Goal: Information Seeking & Learning: Check status

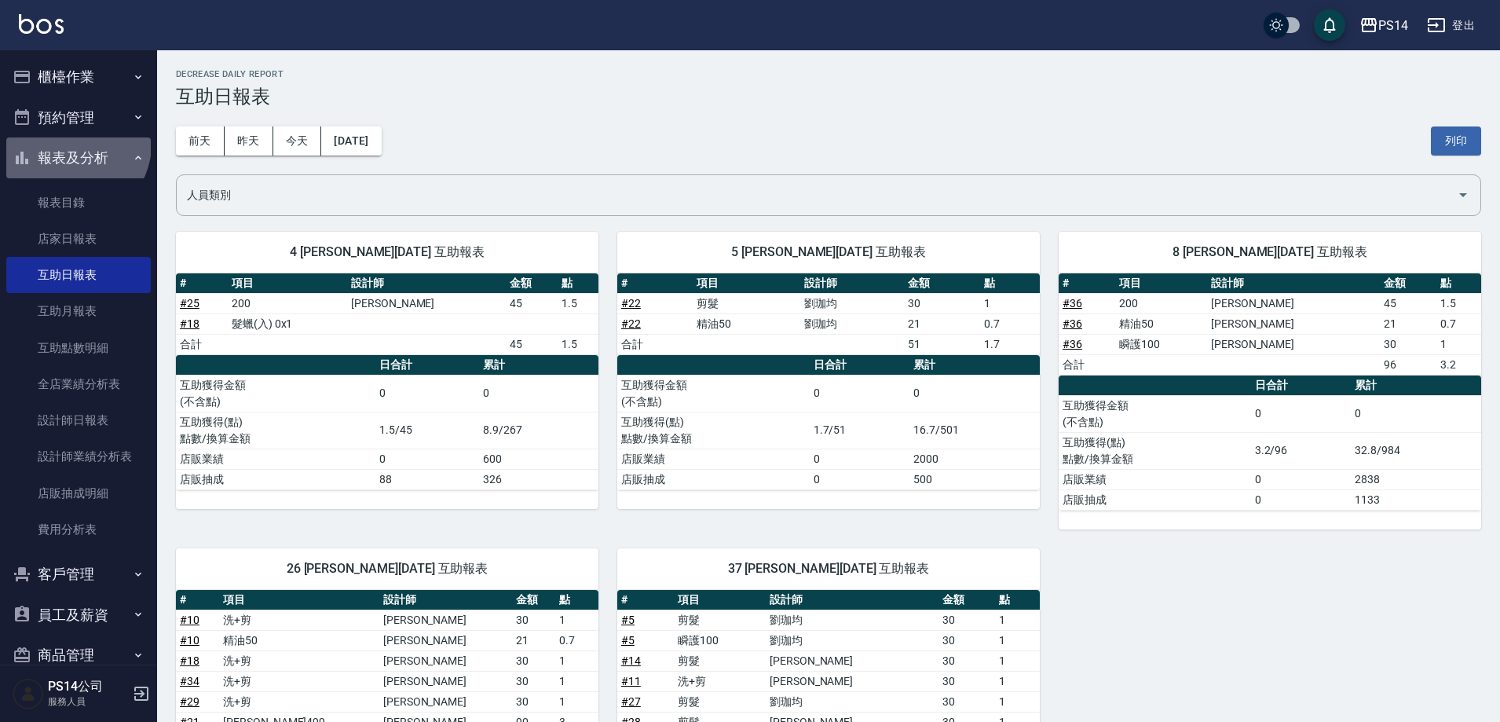
click at [74, 144] on button "報表及分析" at bounding box center [78, 157] width 144 height 41
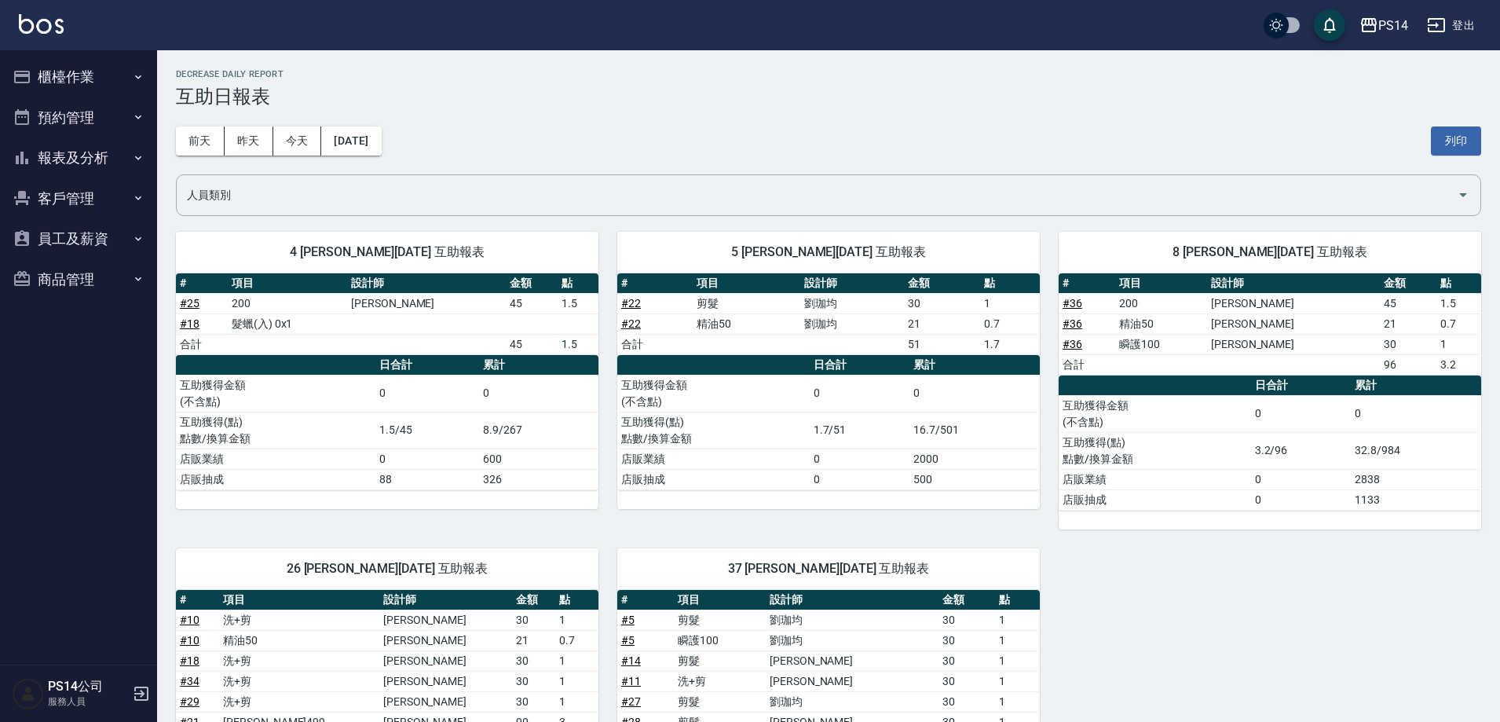
click at [668, 109] on div "前天 昨天 今天 2025/09/16 列印" at bounding box center [828, 141] width 1305 height 67
click at [79, 163] on button "報表及分析" at bounding box center [78, 157] width 144 height 41
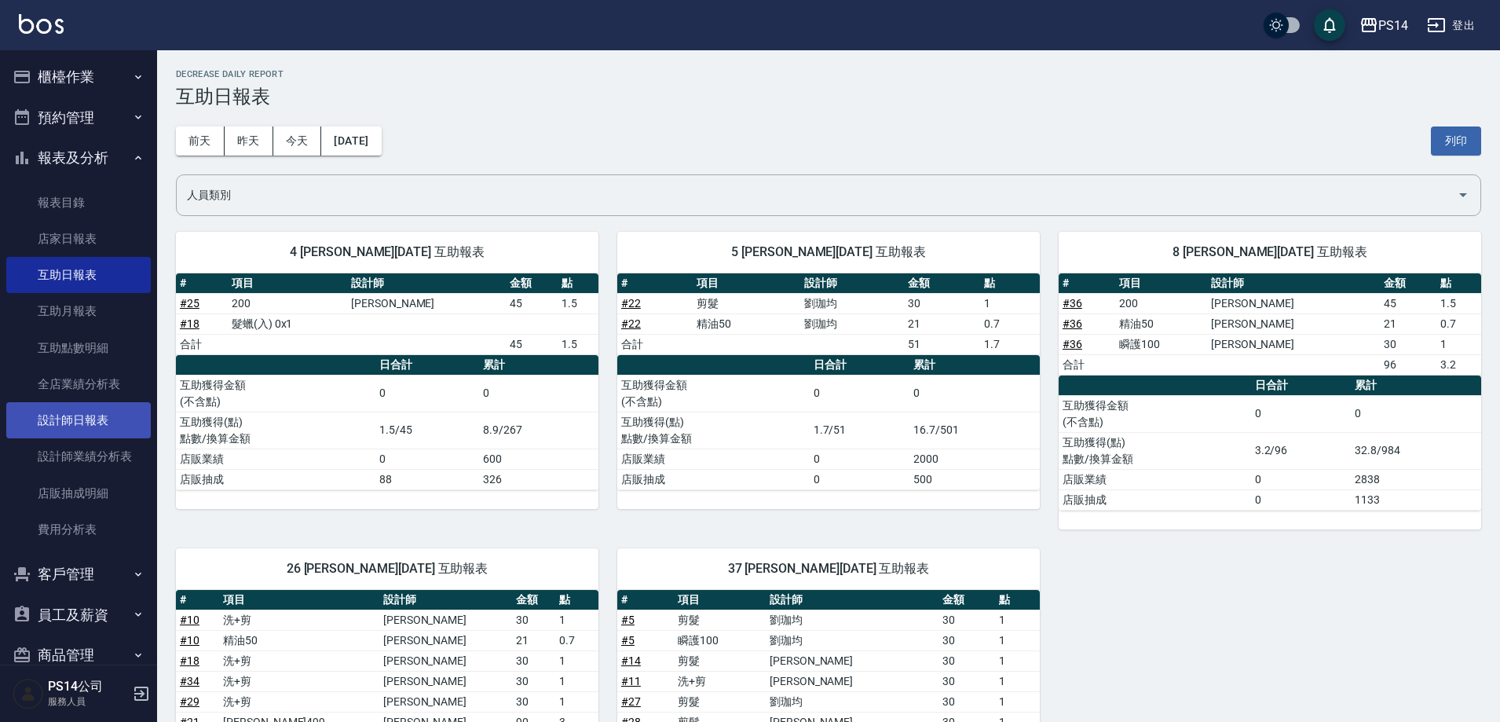
click at [86, 422] on link "設計師日報表" at bounding box center [78, 420] width 144 height 36
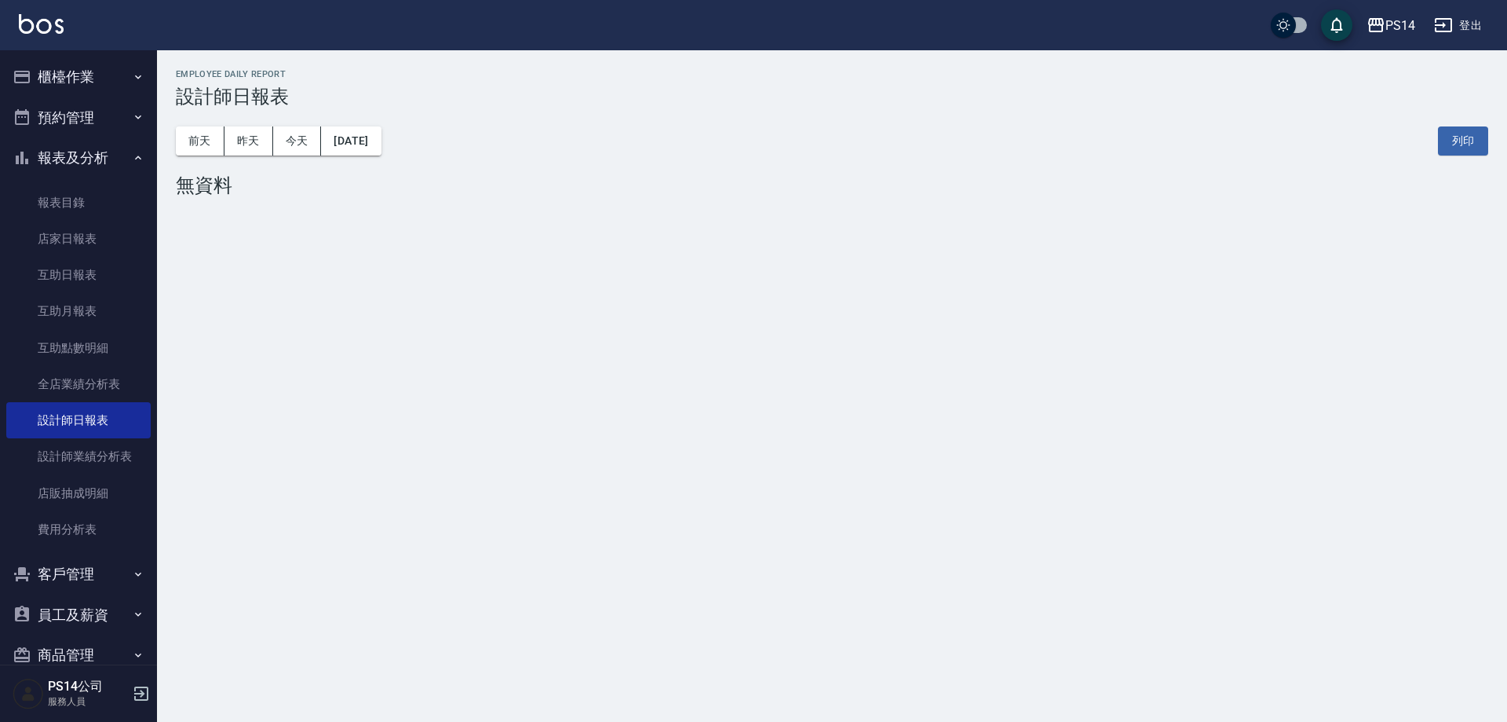
click at [64, 155] on button "報表及分析" at bounding box center [78, 157] width 144 height 41
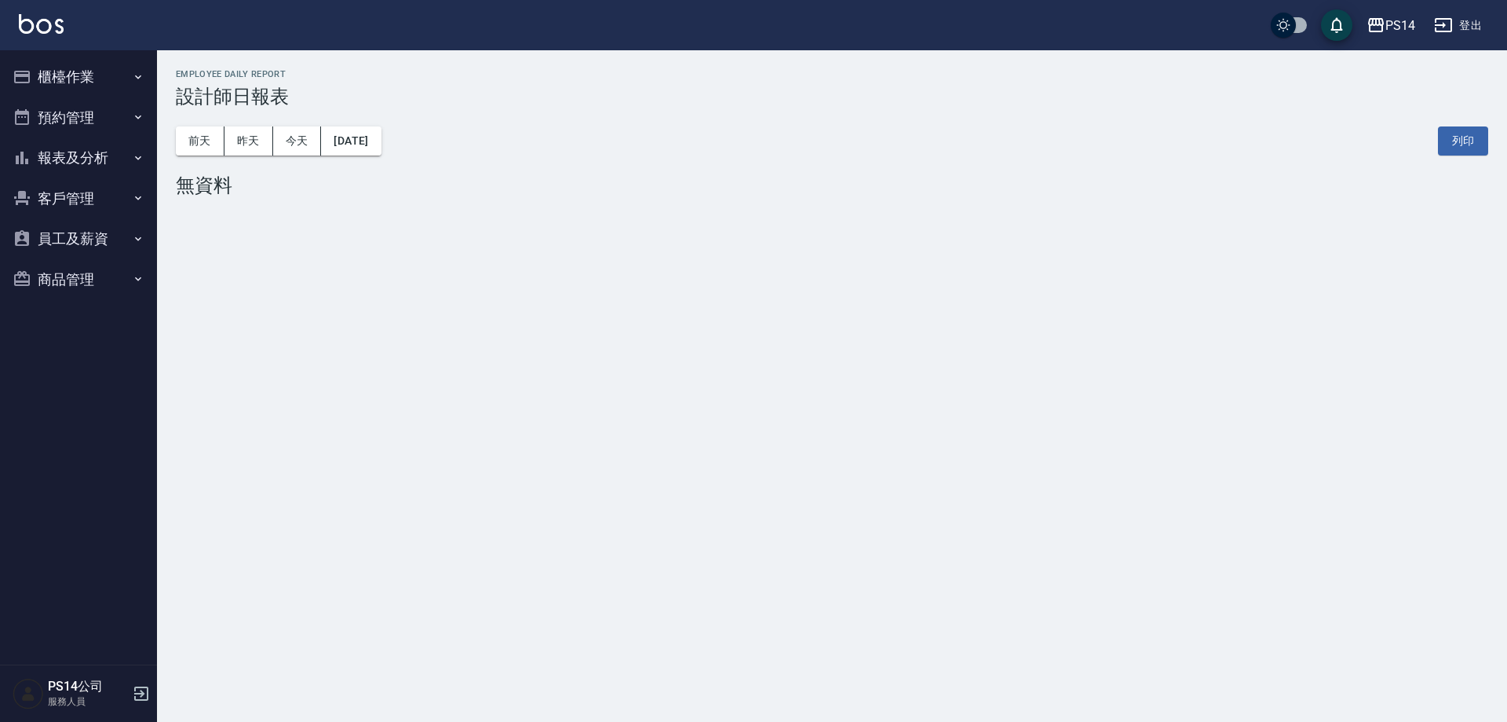
click at [1476, 24] on button "登出" at bounding box center [1458, 25] width 60 height 29
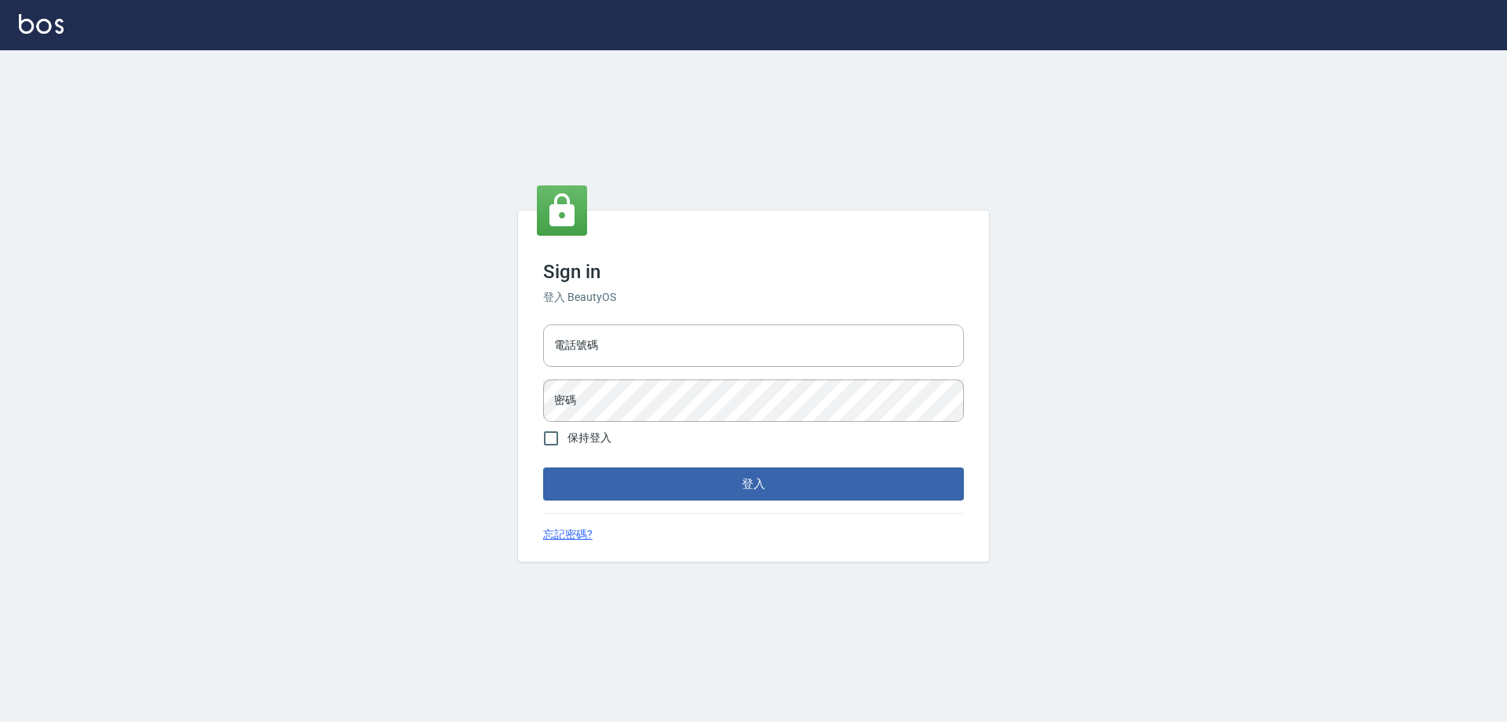
type input "0426657991"
